Goal: Navigation & Orientation: Find specific page/section

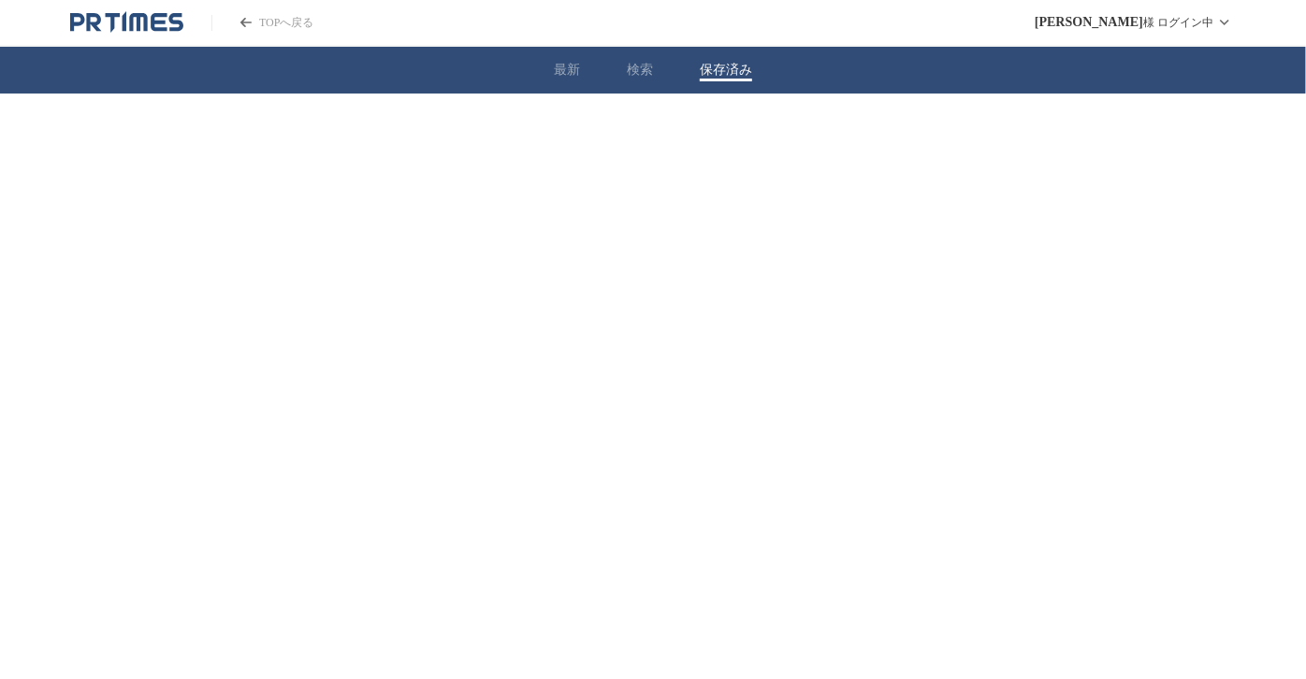
click at [694, 76] on div "最新 検索 保存済み" at bounding box center [653, 70] width 1306 height 47
click at [1129, 131] on html "TOPへ戻る 尾崎 修二 様 ログイン中 最新 検索 保存済み" at bounding box center [653, 65] width 1306 height 131
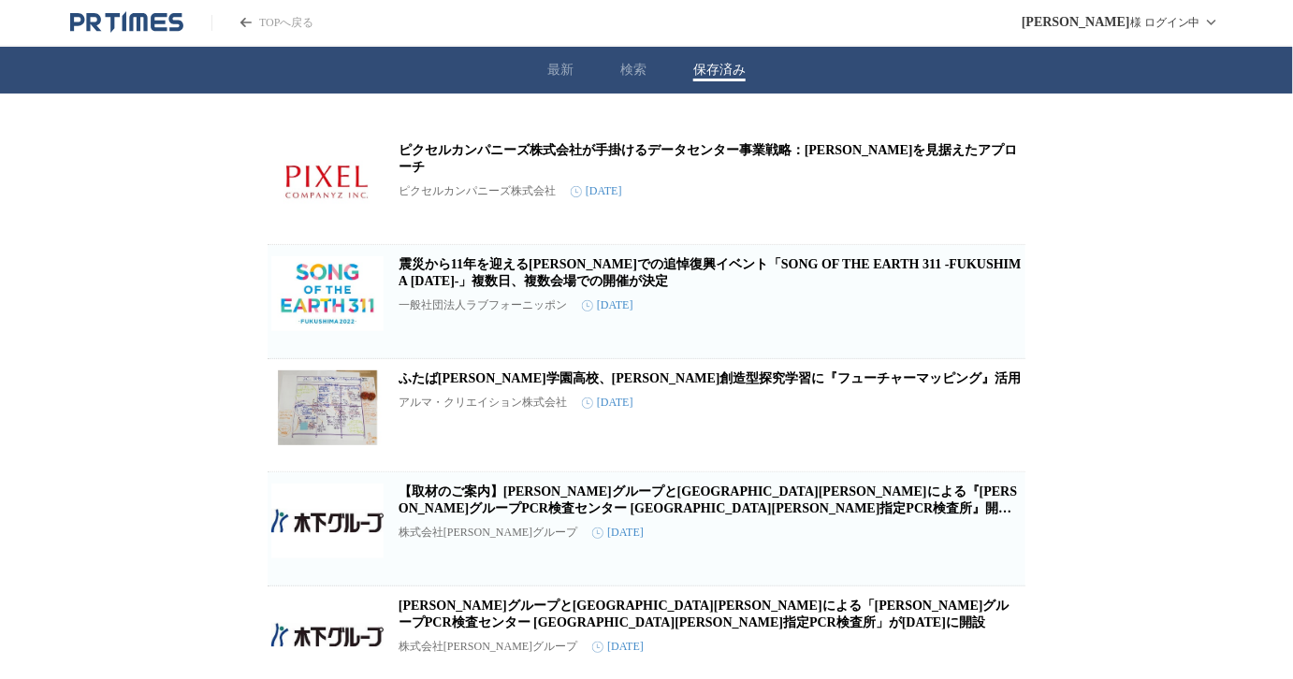
click at [572, 62] on button "最新" at bounding box center [560, 70] width 26 height 17
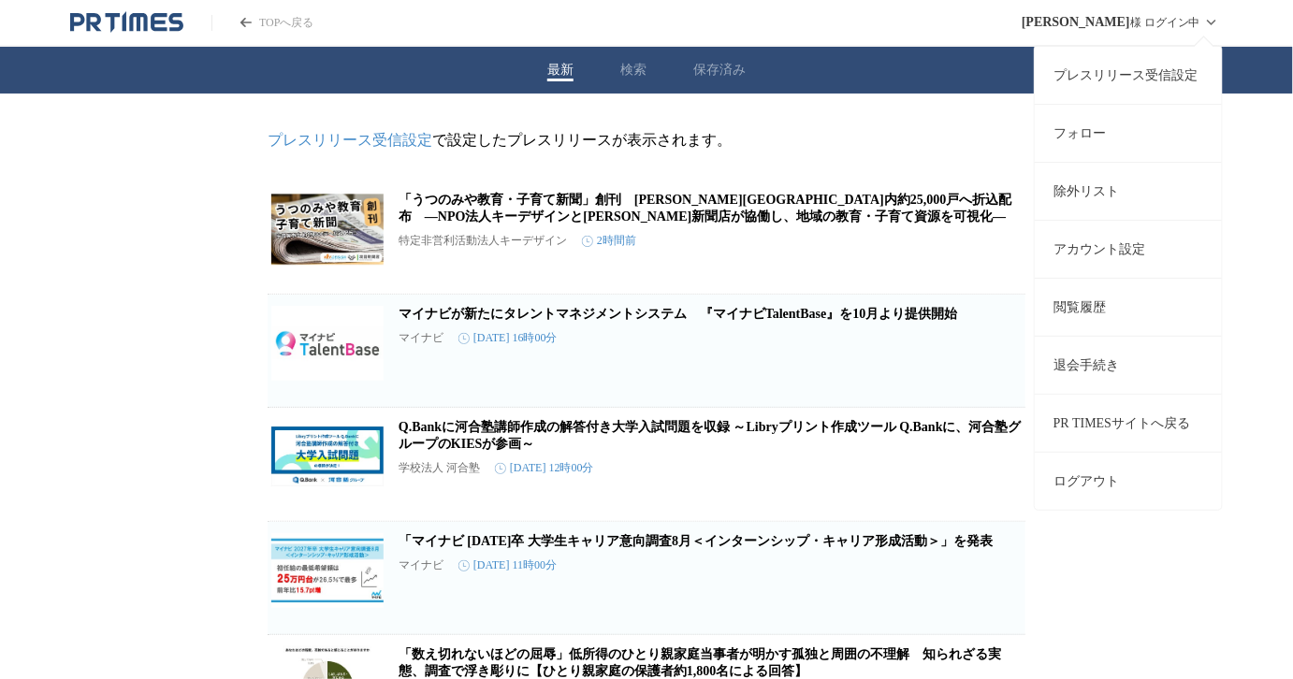
click at [1110, 19] on span "[PERSON_NAME]" at bounding box center [1075, 22] width 108 height 15
click at [1091, 231] on link "アカウント設定" at bounding box center [1127, 249] width 187 height 58
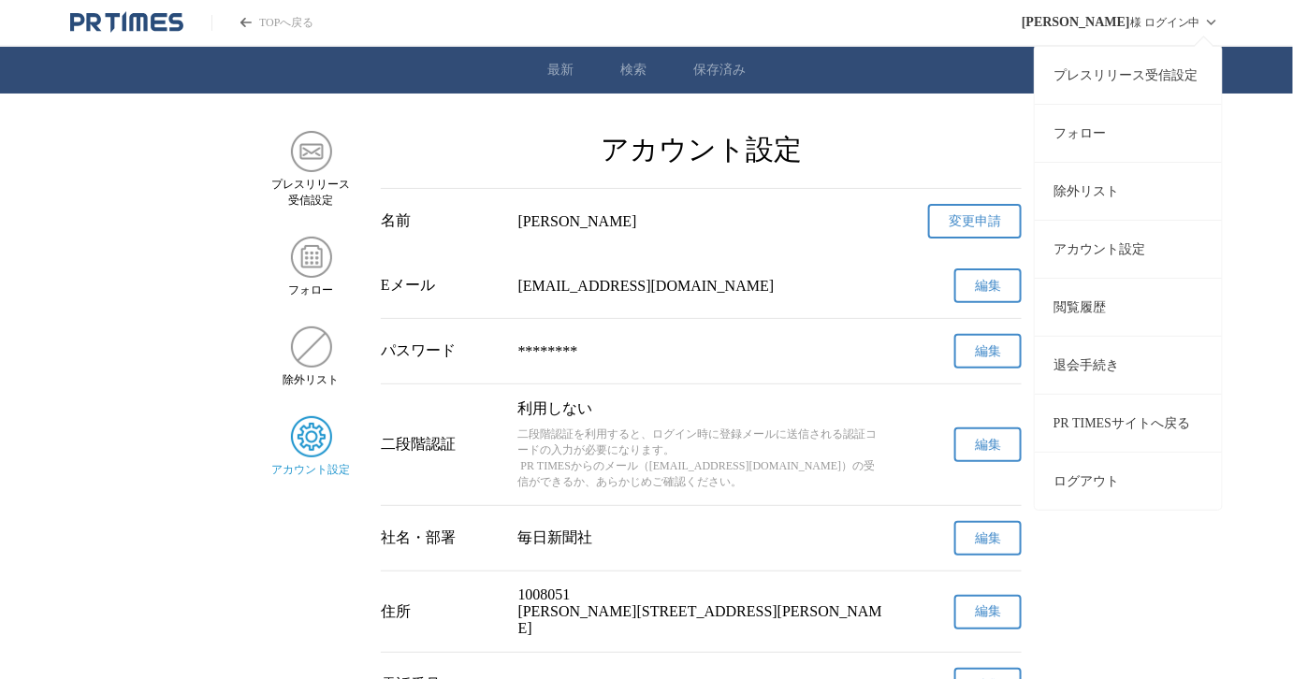
click at [1087, 15] on span "[PERSON_NAME]" at bounding box center [1075, 22] width 108 height 15
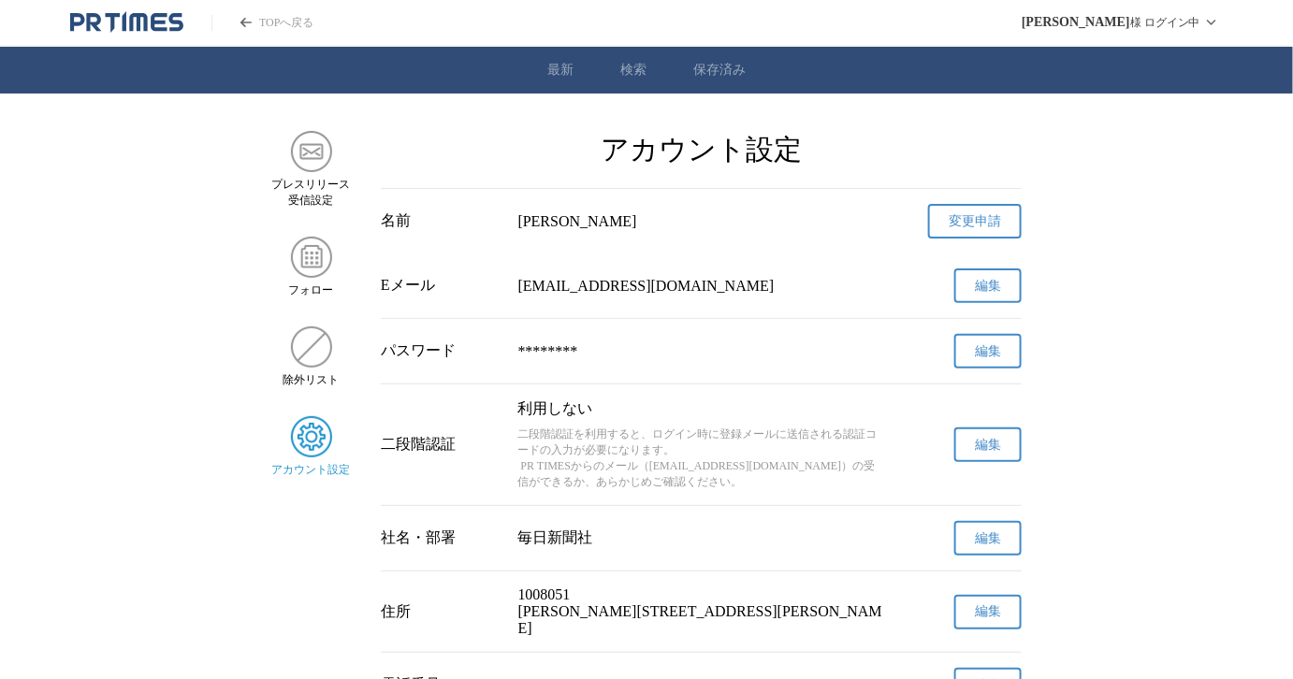
click at [798, 101] on div "TOPへ戻る 尾崎 修二 様 ログイン中 最新 検索 保存済み プレスリリース 受信設定 フォロー 除外リスト アカウント設定 アカウント設定 名前 尾崎　修…" at bounding box center [646, 646] width 1293 height 1293
click at [143, 22] on icon "PR TIMESのトップページはこちら" at bounding box center [126, 22] width 113 height 22
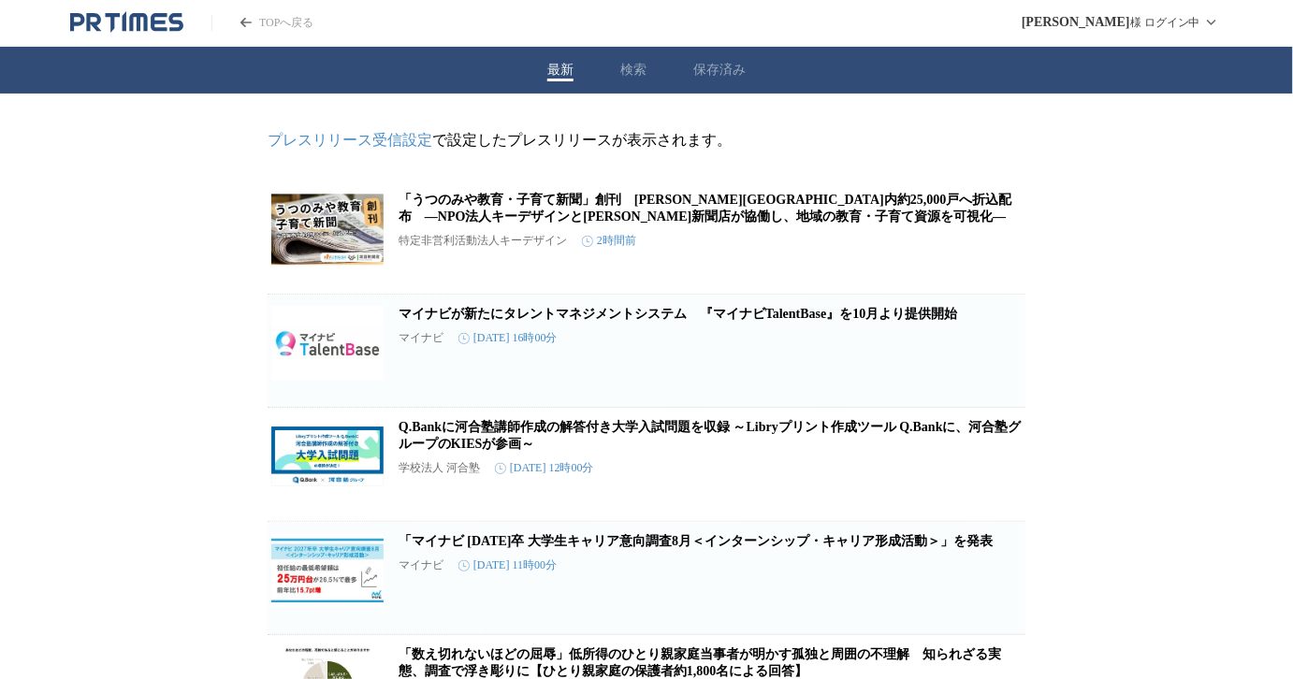
click at [781, 147] on p "プレスリリース受信設定 で設定したプレスリリースが表示されます。" at bounding box center [646, 141] width 758 height 20
click at [620, 75] on div "最新 検索 保存済み" at bounding box center [646, 70] width 1293 height 47
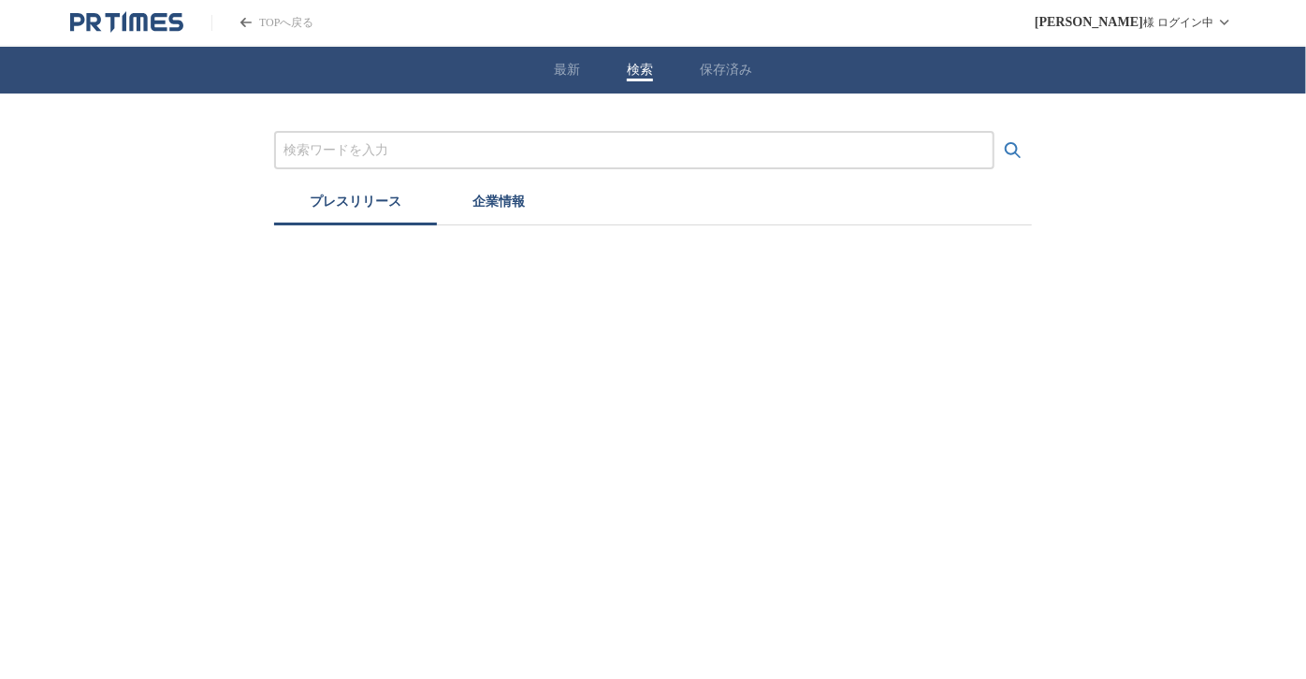
click at [495, 209] on button "企業情報" at bounding box center [498, 204] width 123 height 41
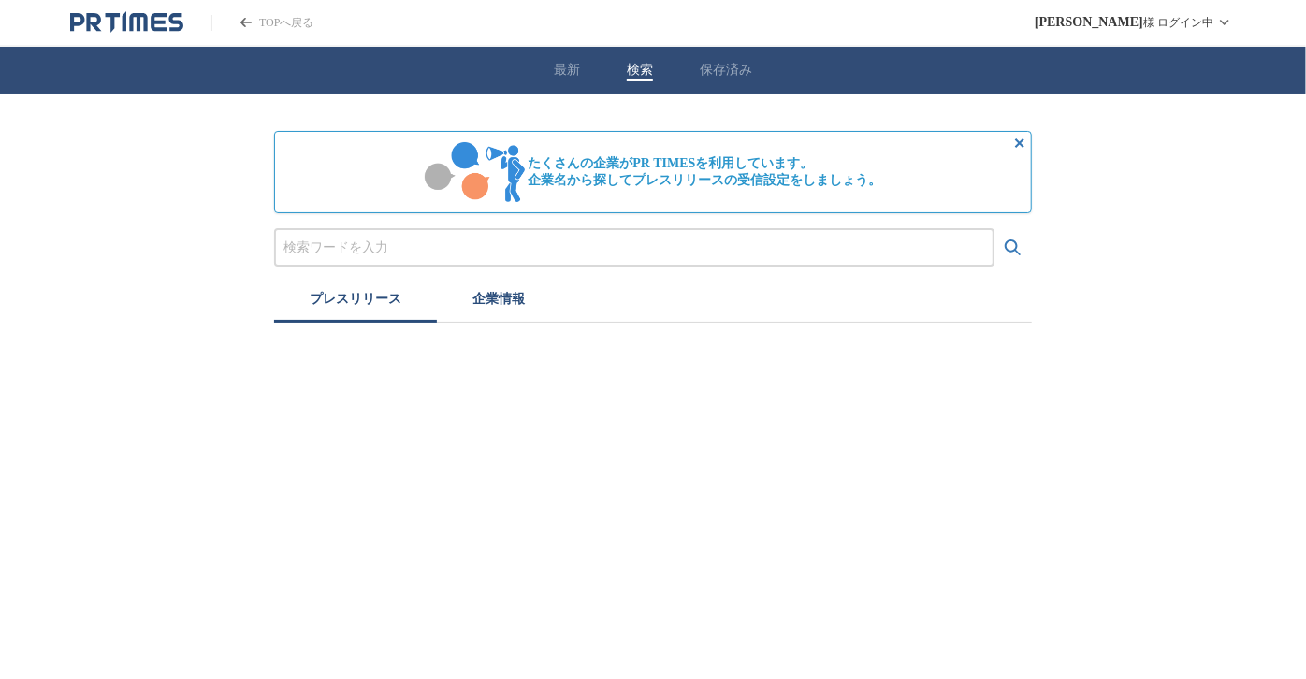
click at [373, 294] on button "プレスリリース" at bounding box center [355, 302] width 163 height 41
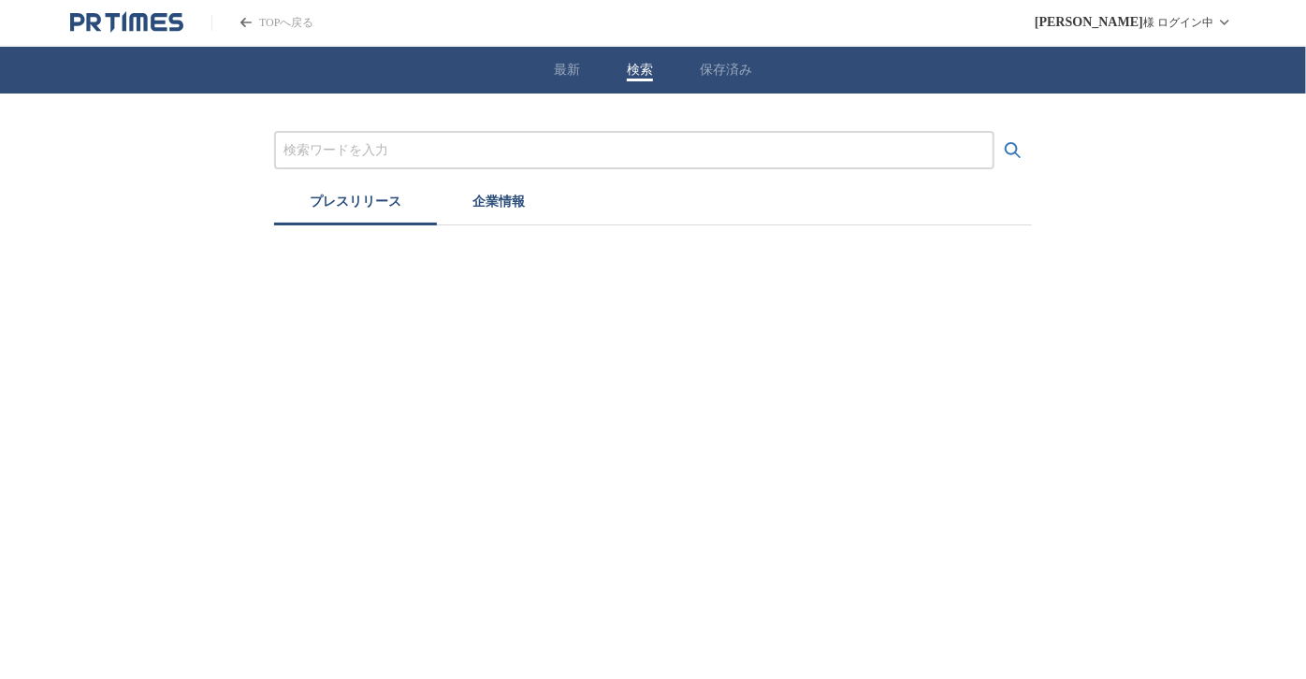
click at [134, 152] on div "プレスリリース 企業情報" at bounding box center [653, 160] width 1306 height 132
